Goal: Find contact information: Find contact information

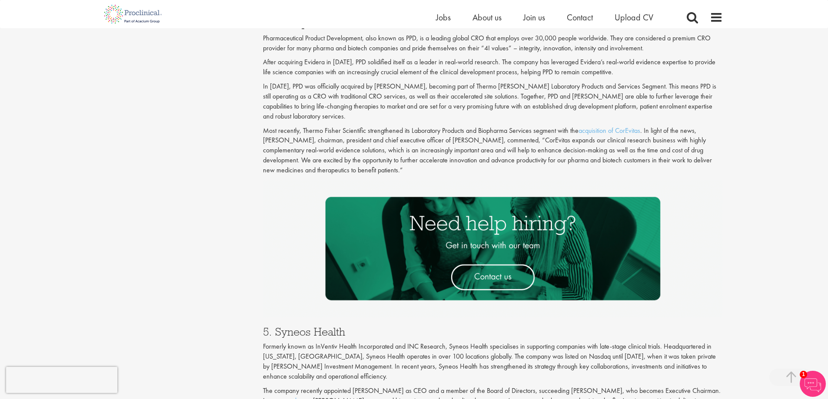
scroll to position [1260, 0]
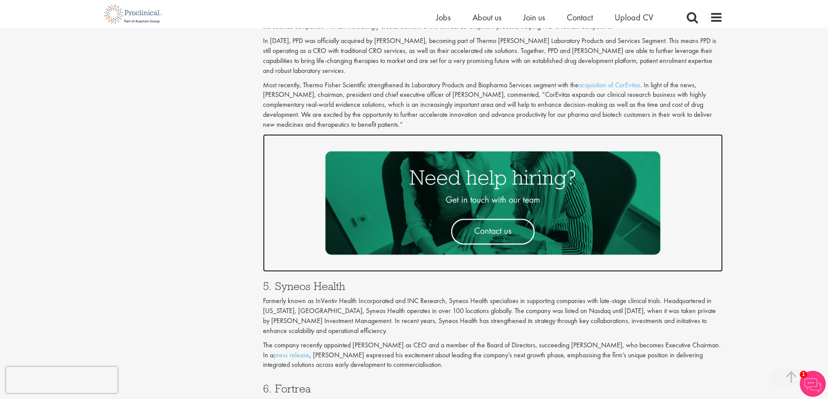
click at [288, 210] on img at bounding box center [493, 203] width 460 height 138
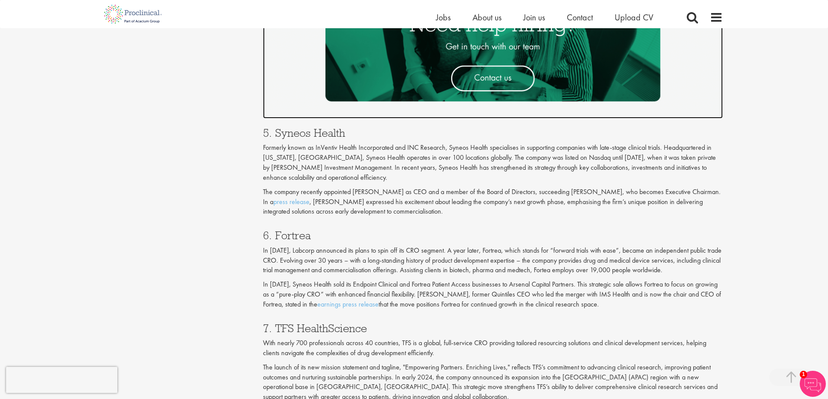
scroll to position [1434, 0]
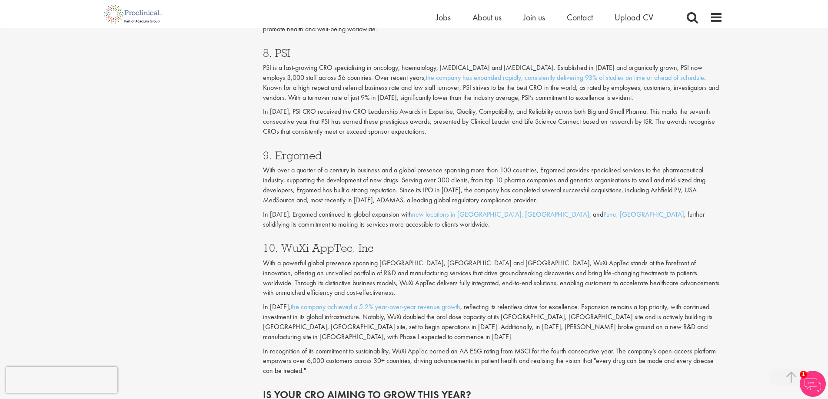
scroll to position [1824, 0]
